Goal: Task Accomplishment & Management: Use online tool/utility

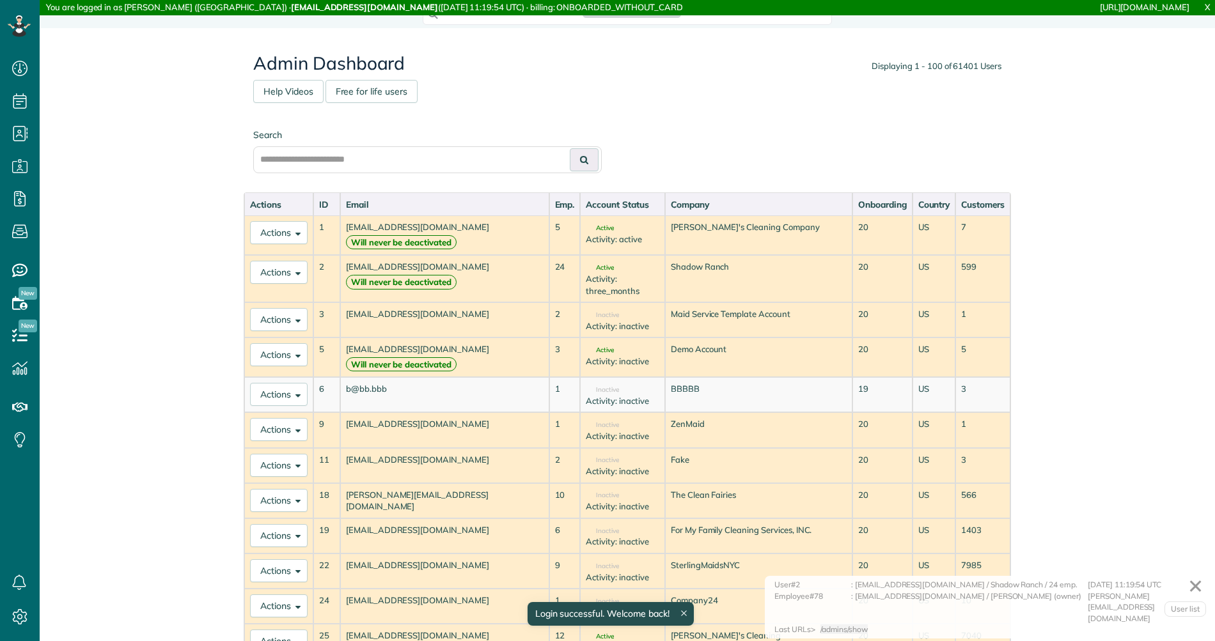
scroll to position [6, 6]
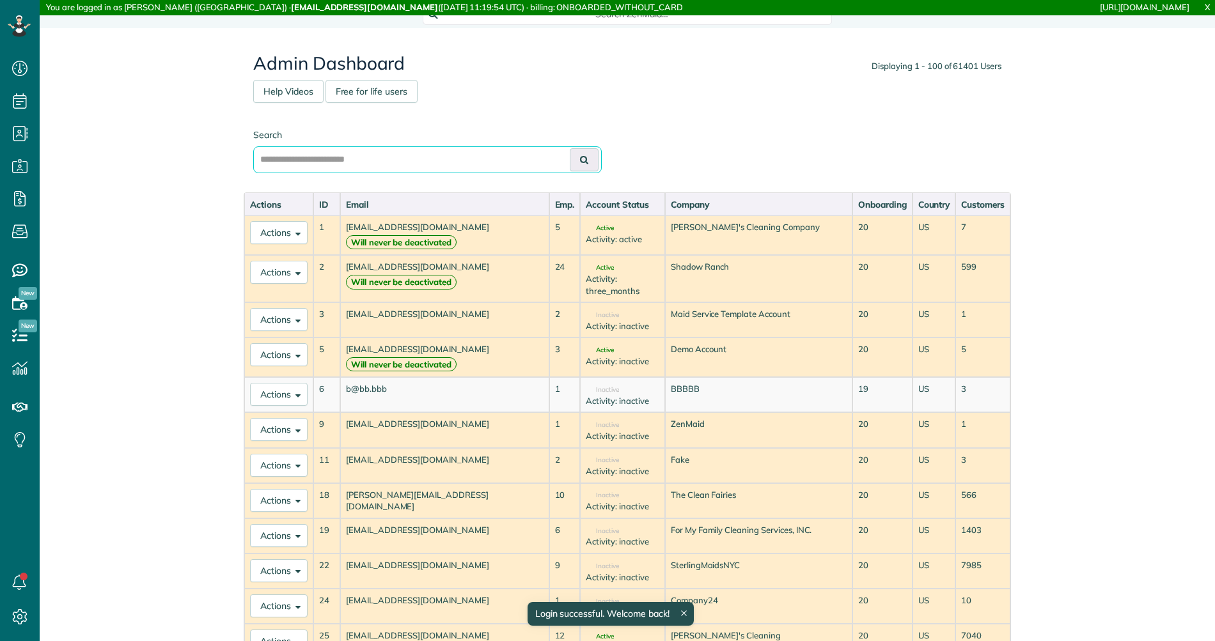
click at [457, 166] on input "text" at bounding box center [427, 159] width 349 height 27
type input "*********"
click at [570, 148] on button at bounding box center [584, 159] width 29 height 23
click at [581, 157] on icon at bounding box center [584, 159] width 8 height 9
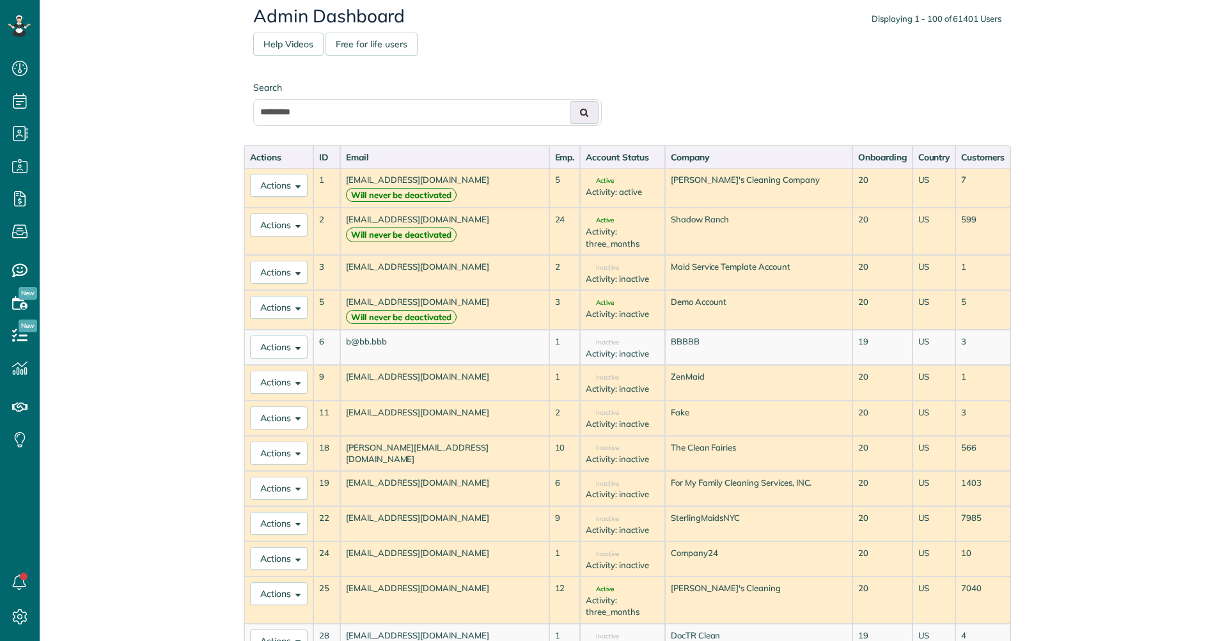
scroll to position [49, 0]
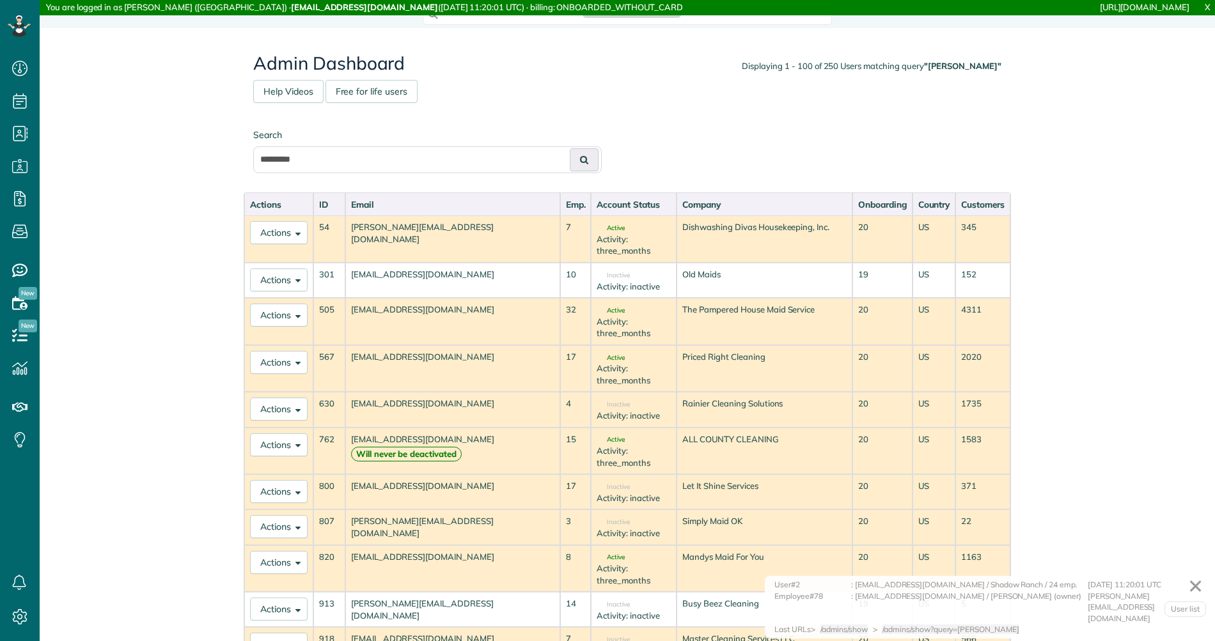
scroll to position [6, 6]
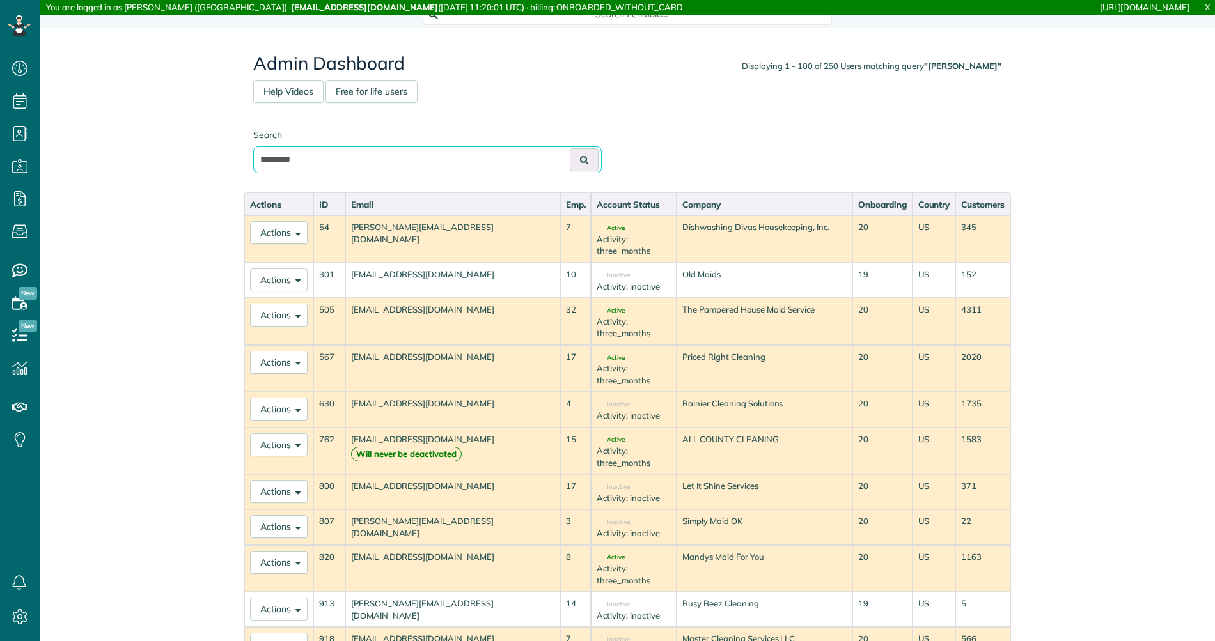
click at [420, 158] on input "*********" at bounding box center [427, 159] width 349 height 27
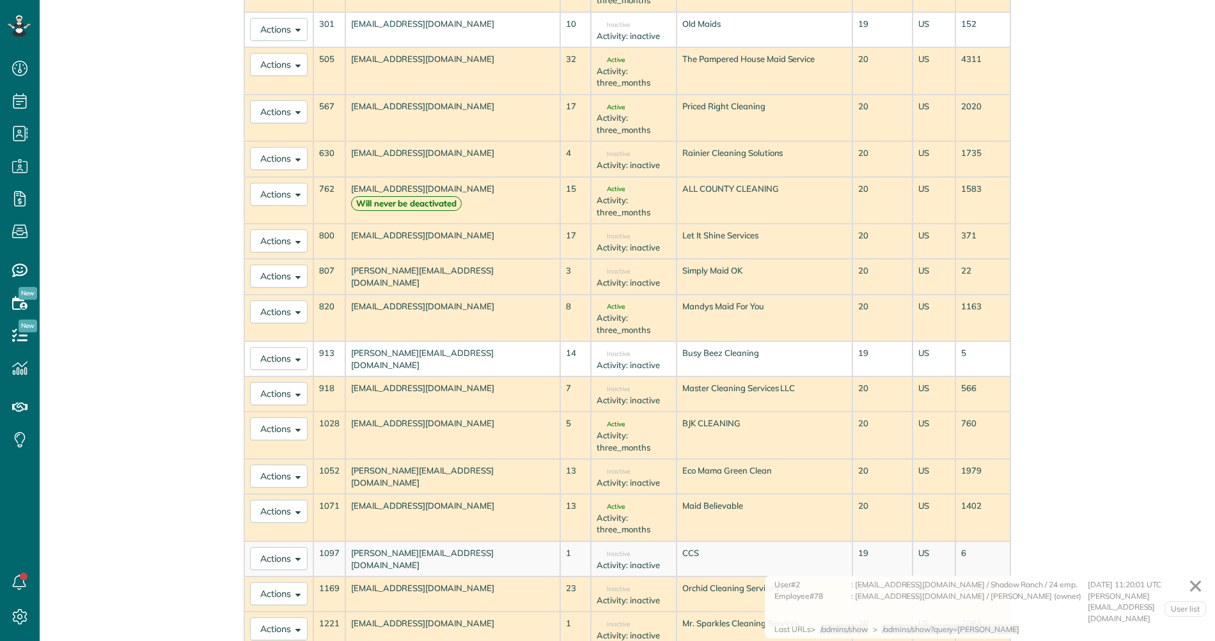
scroll to position [2382, 0]
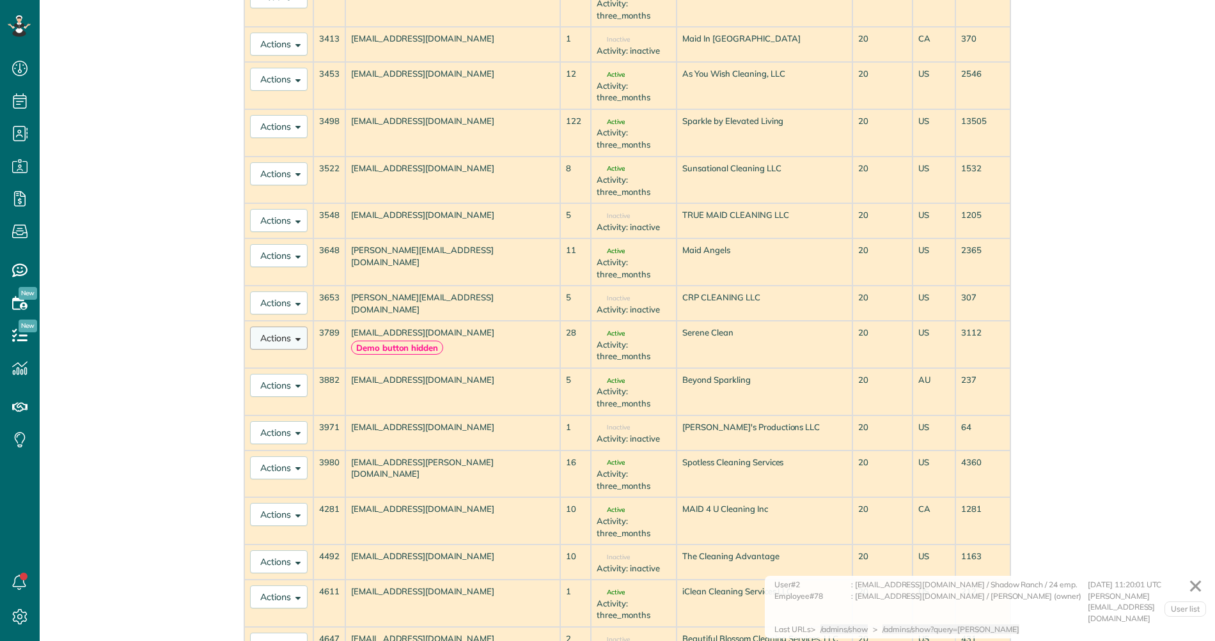
click at [283, 334] on button "Actions" at bounding box center [279, 338] width 58 height 23
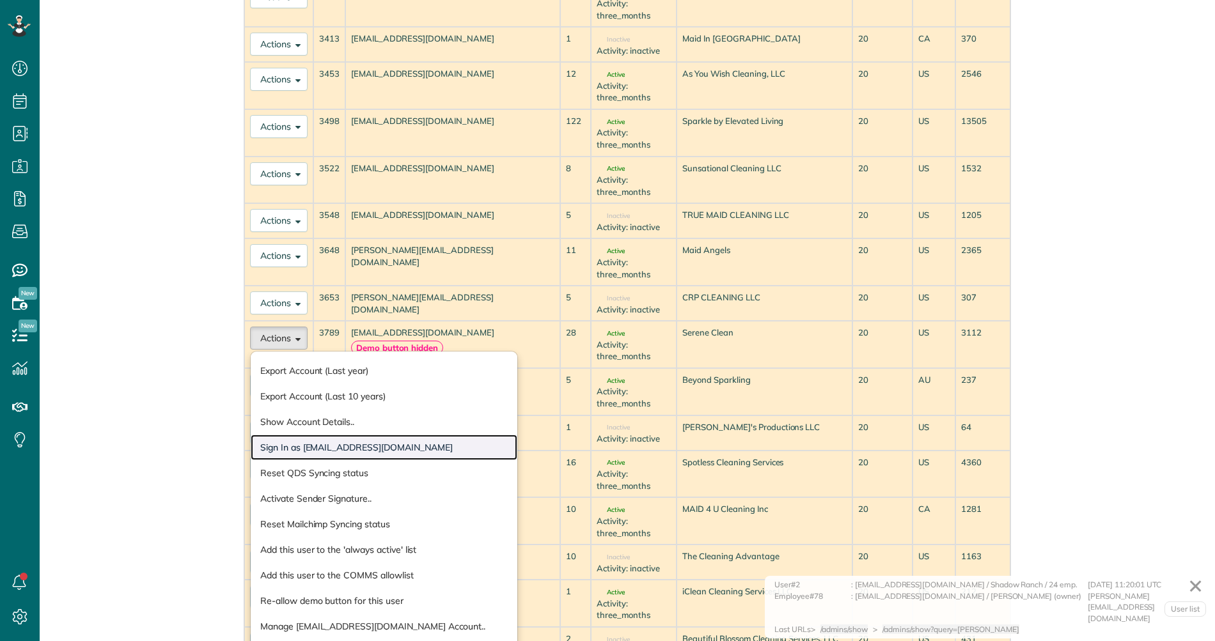
click at [301, 435] on link "Sign In as stephanie_pipkin@hotmail.com" at bounding box center [384, 448] width 267 height 26
